Goal: Information Seeking & Learning: Learn about a topic

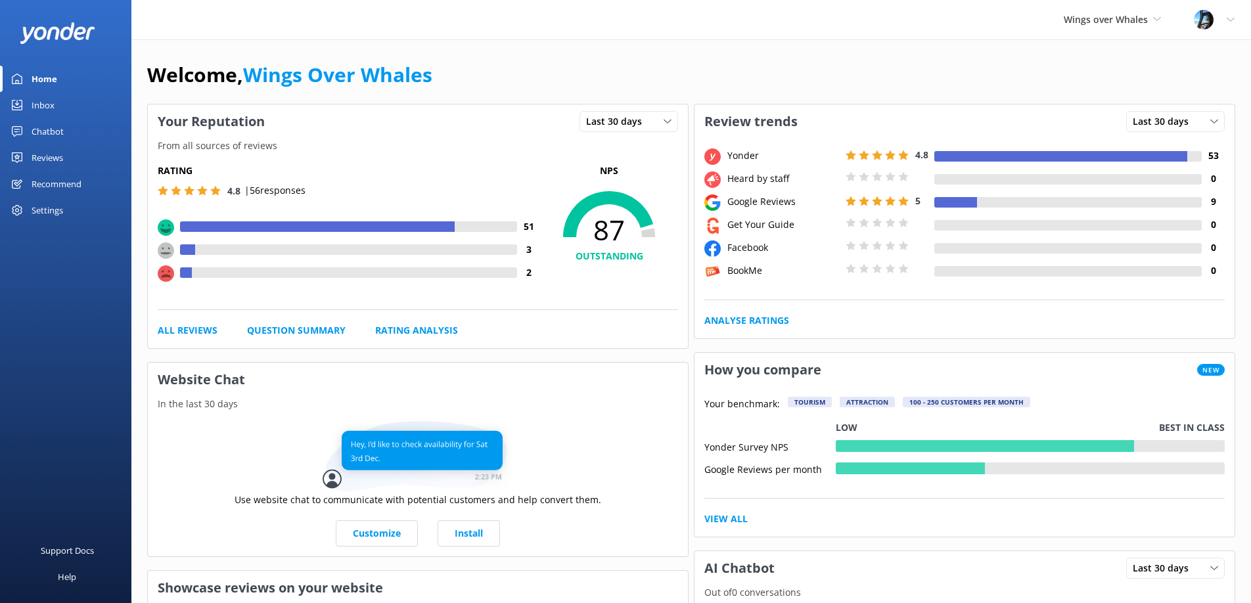
click at [60, 156] on div "Reviews" at bounding box center [48, 158] width 32 height 26
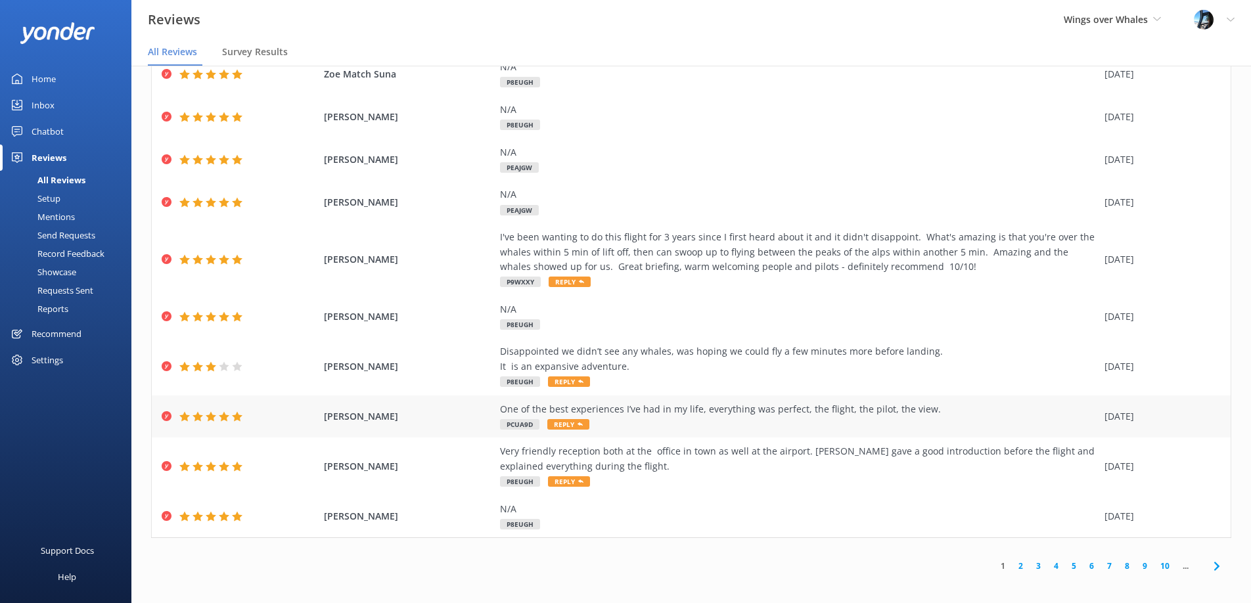
scroll to position [70, 0]
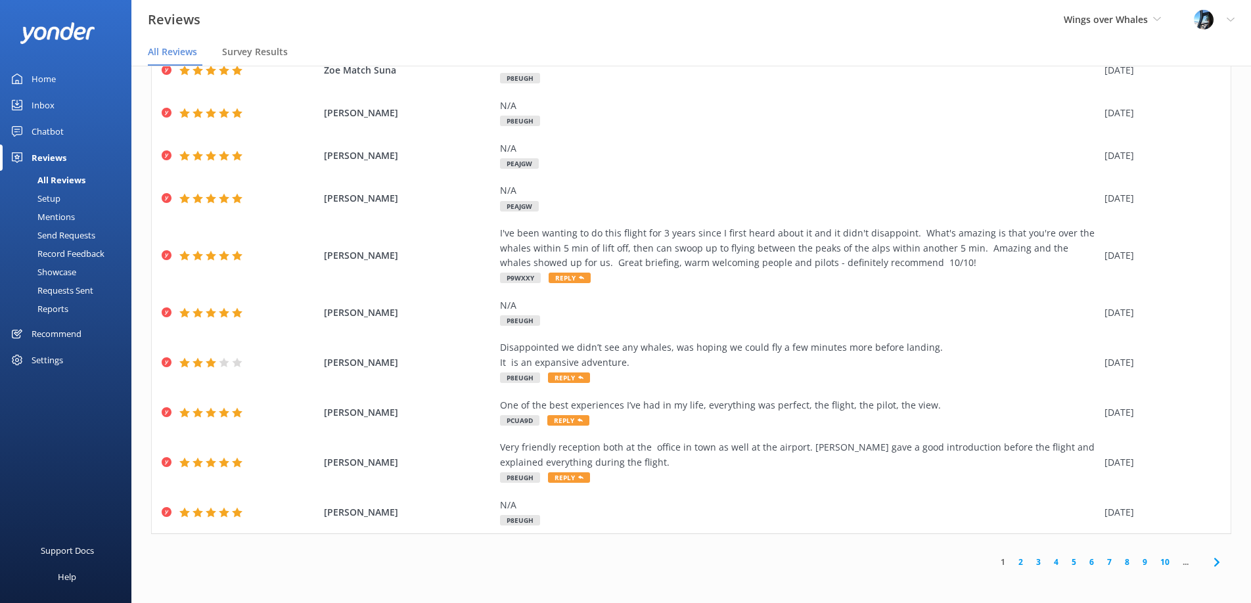
click at [1021, 561] on link "2" at bounding box center [1021, 562] width 18 height 12
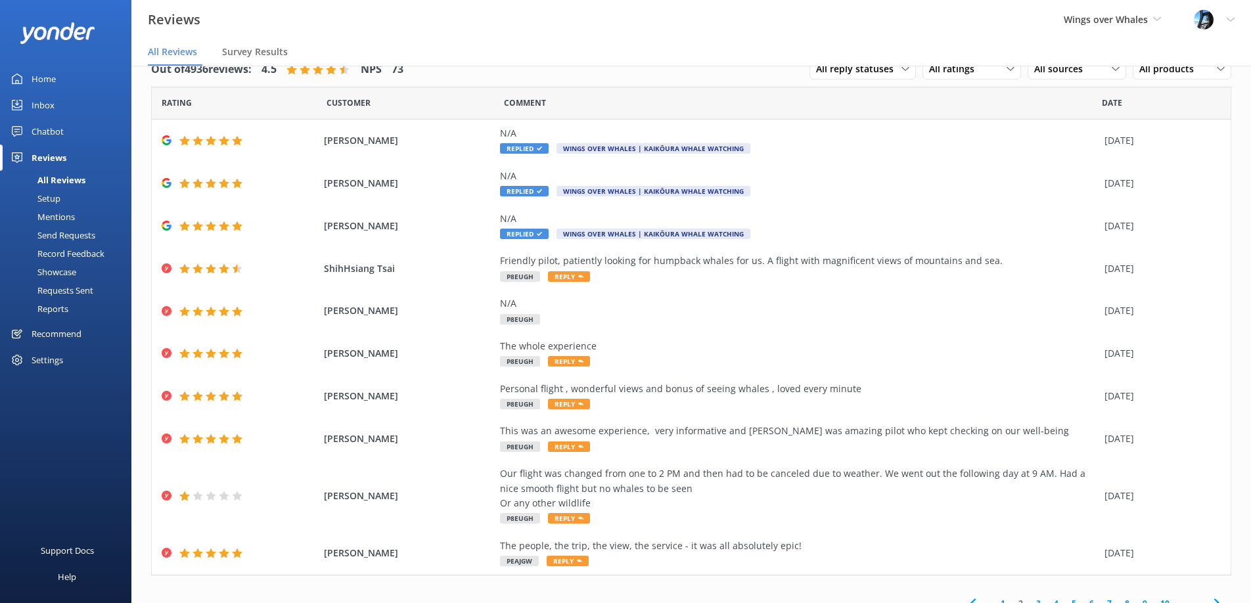
scroll to position [41, 0]
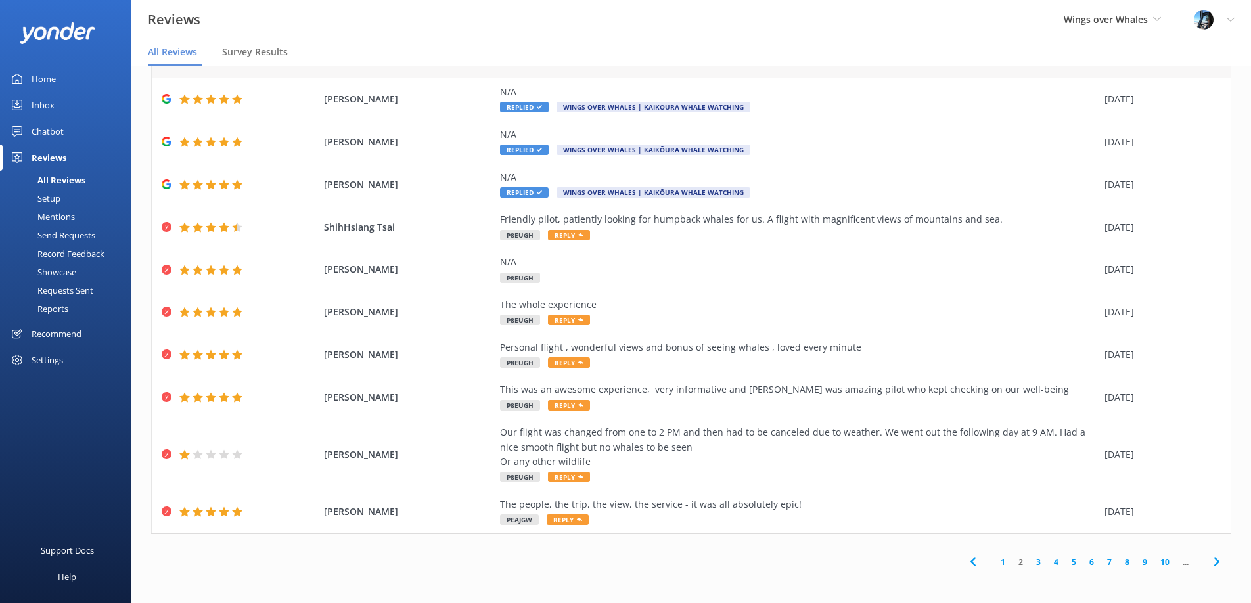
click at [1038, 562] on link "3" at bounding box center [1039, 562] width 18 height 12
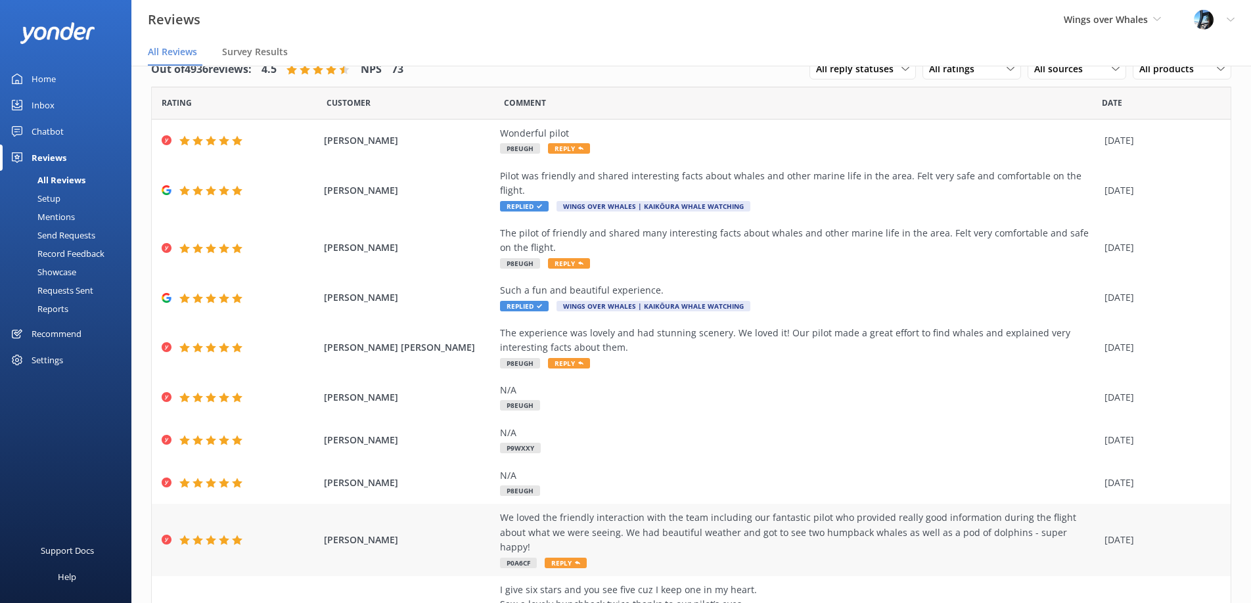
scroll to position [115, 0]
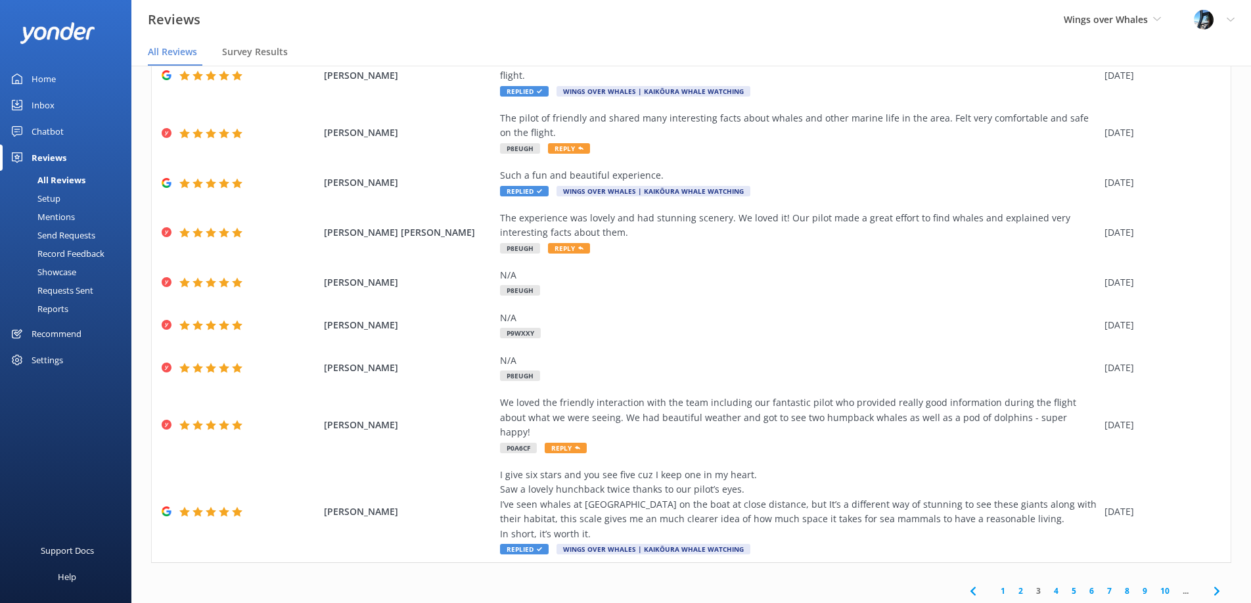
drag, startPoint x: 1002, startPoint y: 562, endPoint x: 998, endPoint y: 498, distance: 64.5
click at [1002, 585] on link "1" at bounding box center [1003, 591] width 18 height 12
